Goal: Navigation & Orientation: Find specific page/section

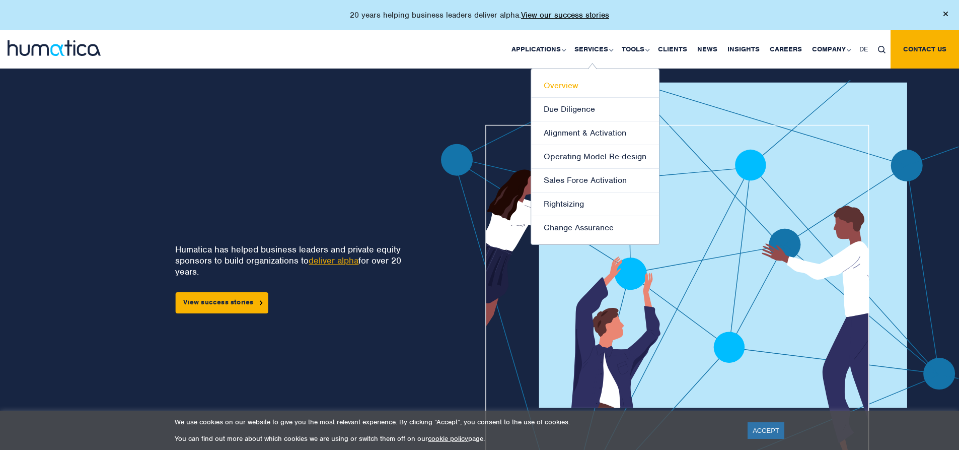
click at [560, 86] on link "Overview" at bounding box center [595, 86] width 128 height 24
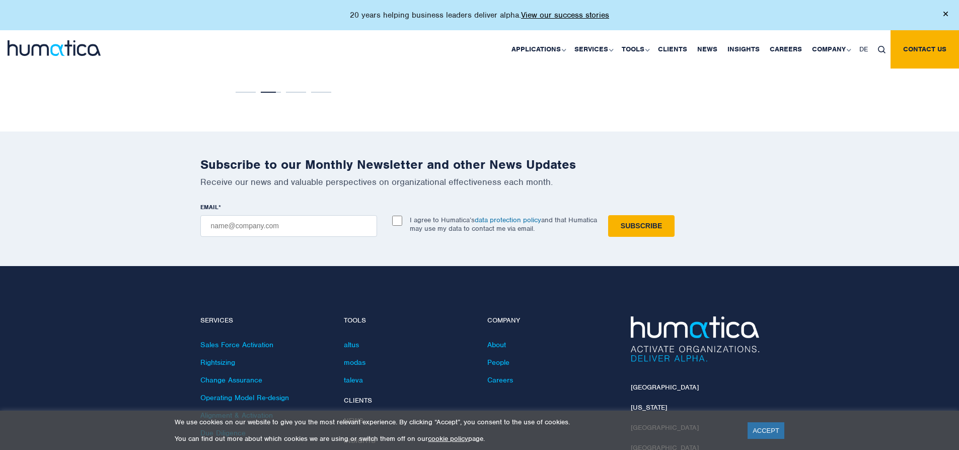
scroll to position [2049, 0]
